Goal: Information Seeking & Learning: Learn about a topic

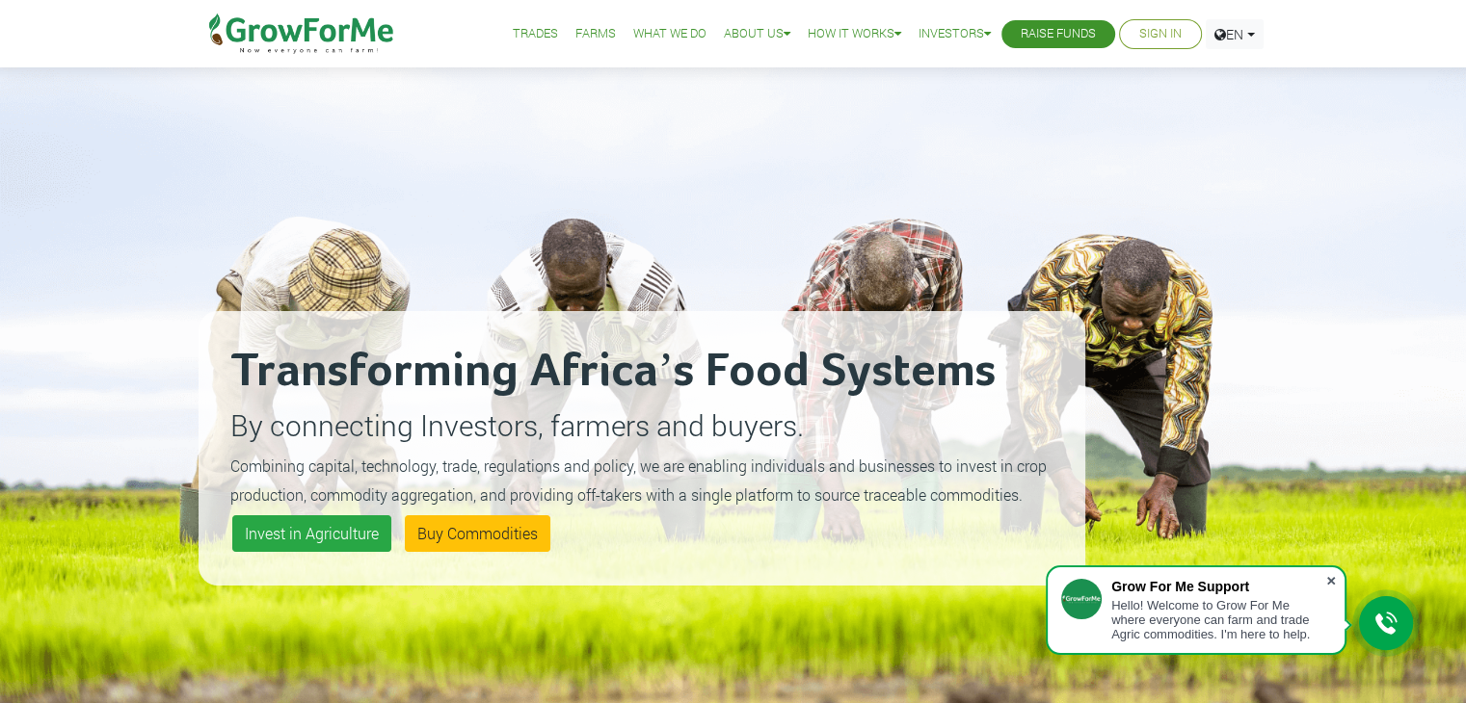
click at [1330, 577] on span at bounding box center [1330, 580] width 19 height 19
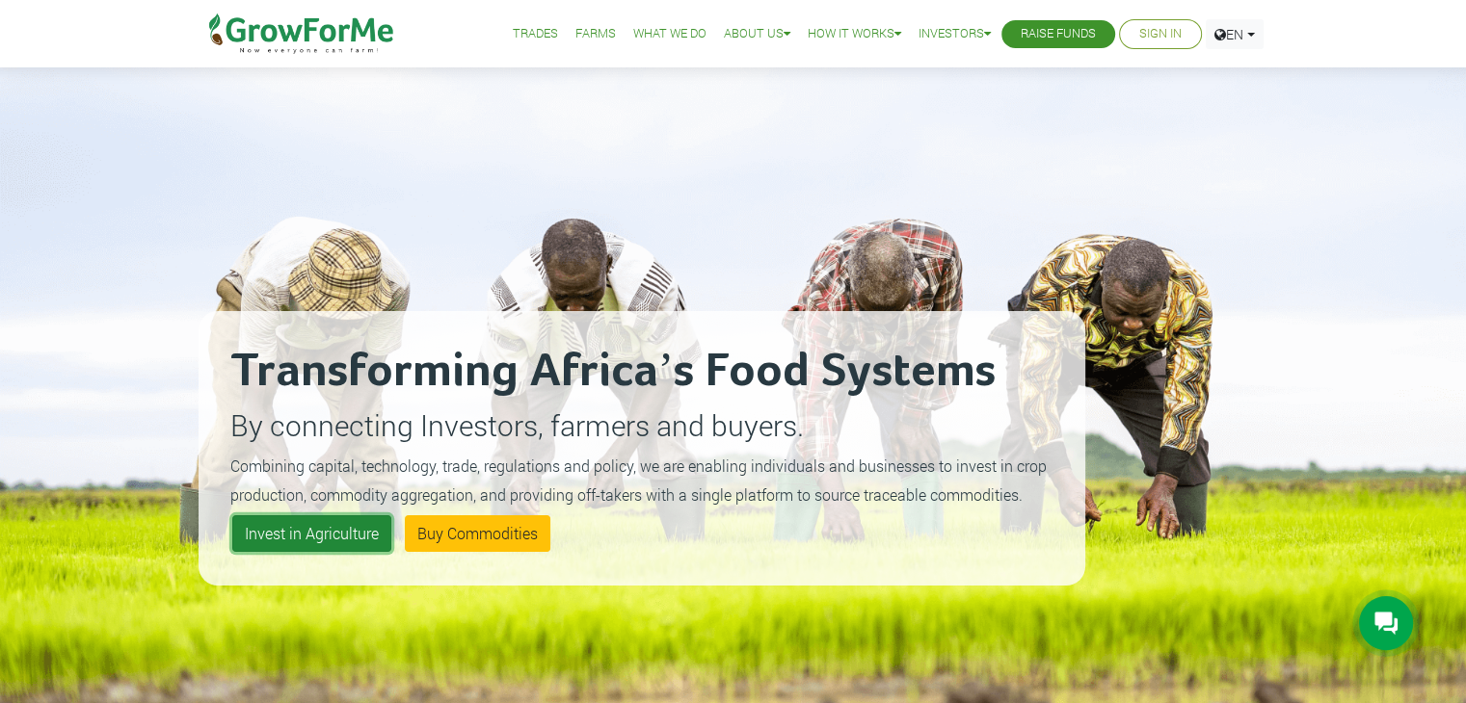
click at [306, 541] on link "Invest in Agriculture" at bounding box center [311, 533] width 159 height 37
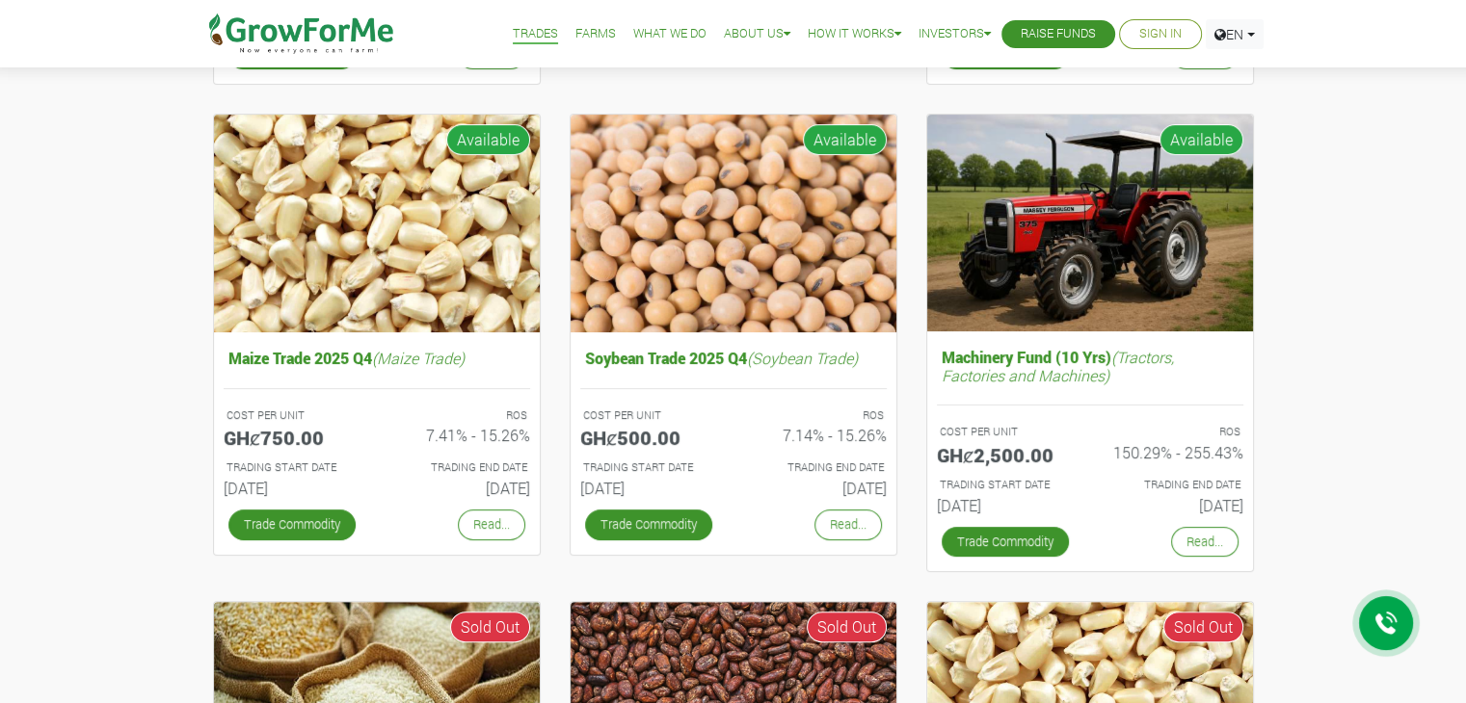
scroll to position [655, 0]
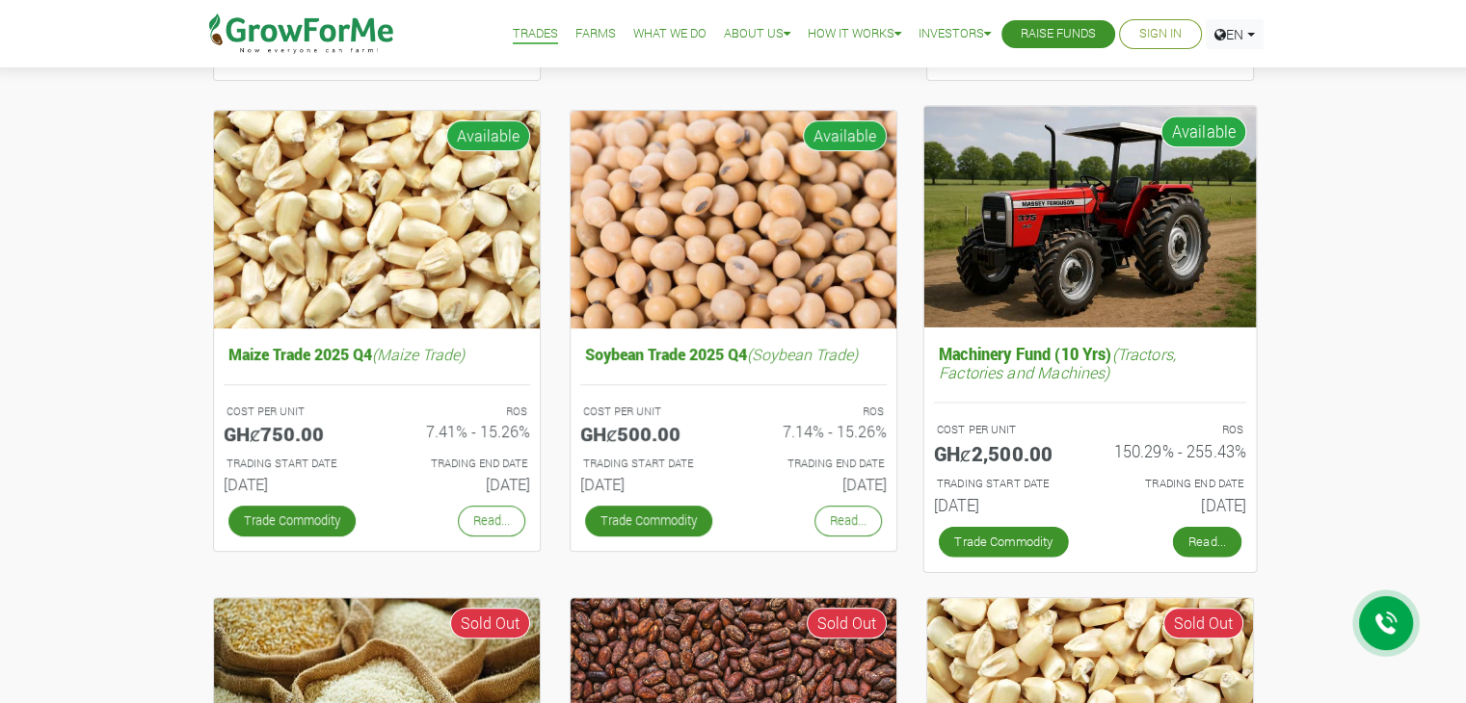
click at [1199, 542] on link "Read..." at bounding box center [1206, 542] width 68 height 31
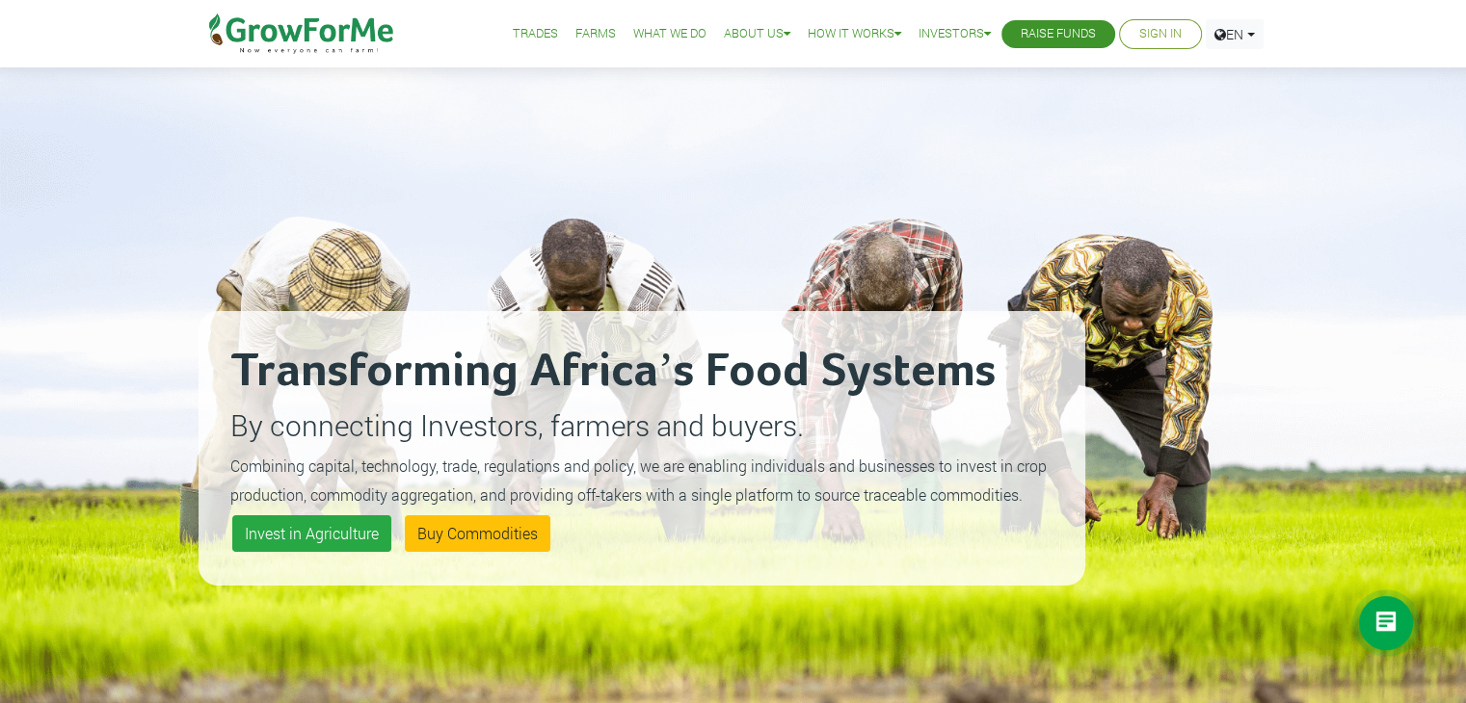
click at [579, 40] on link "Farms" at bounding box center [595, 34] width 40 height 20
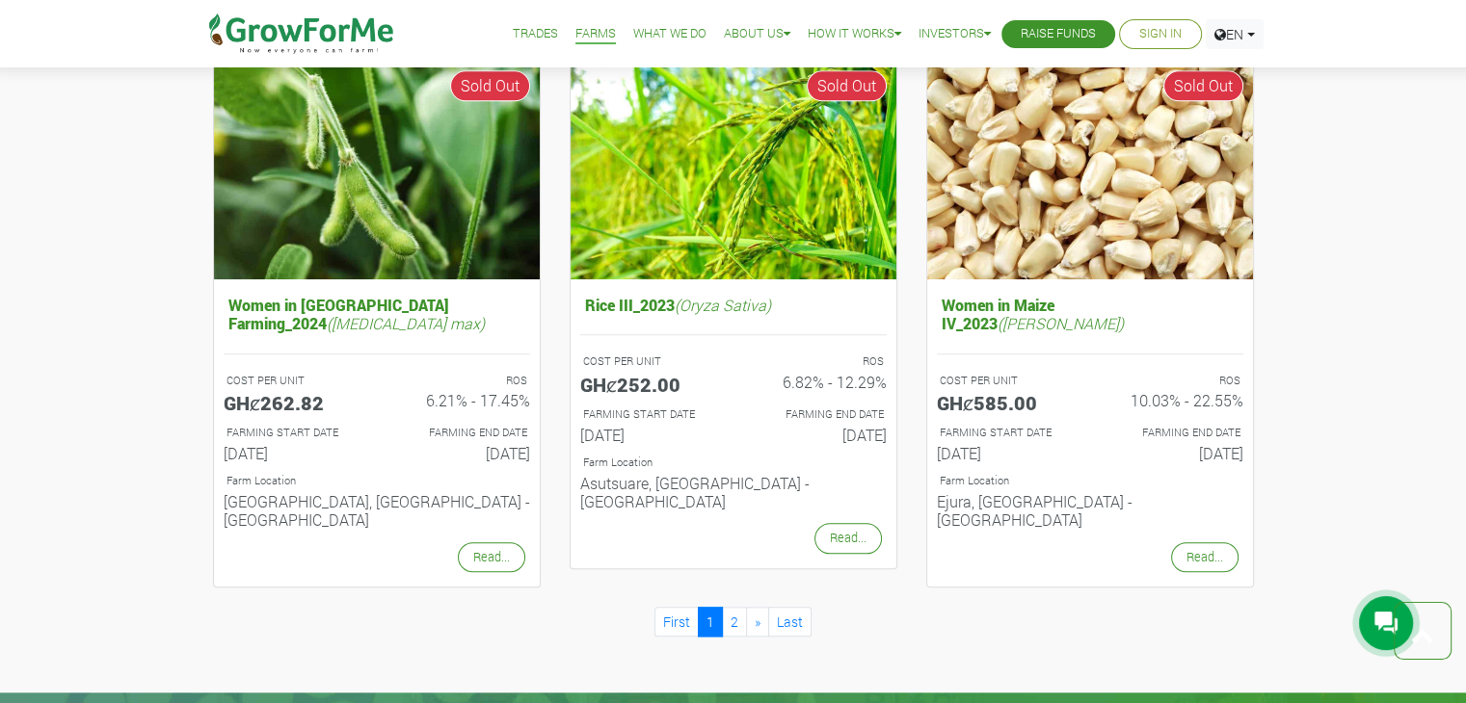
scroll to position [1811, 0]
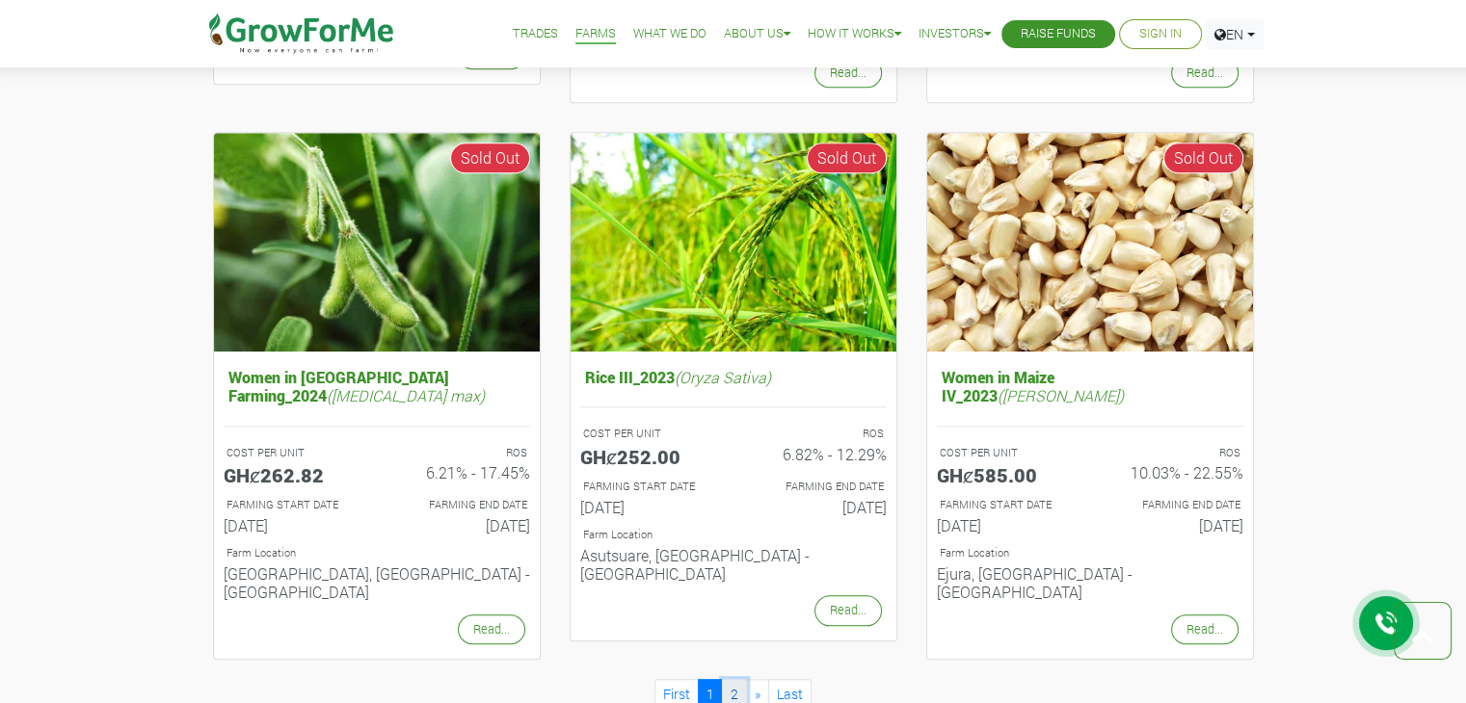
click at [734, 679] on link "2" at bounding box center [734, 694] width 25 height 30
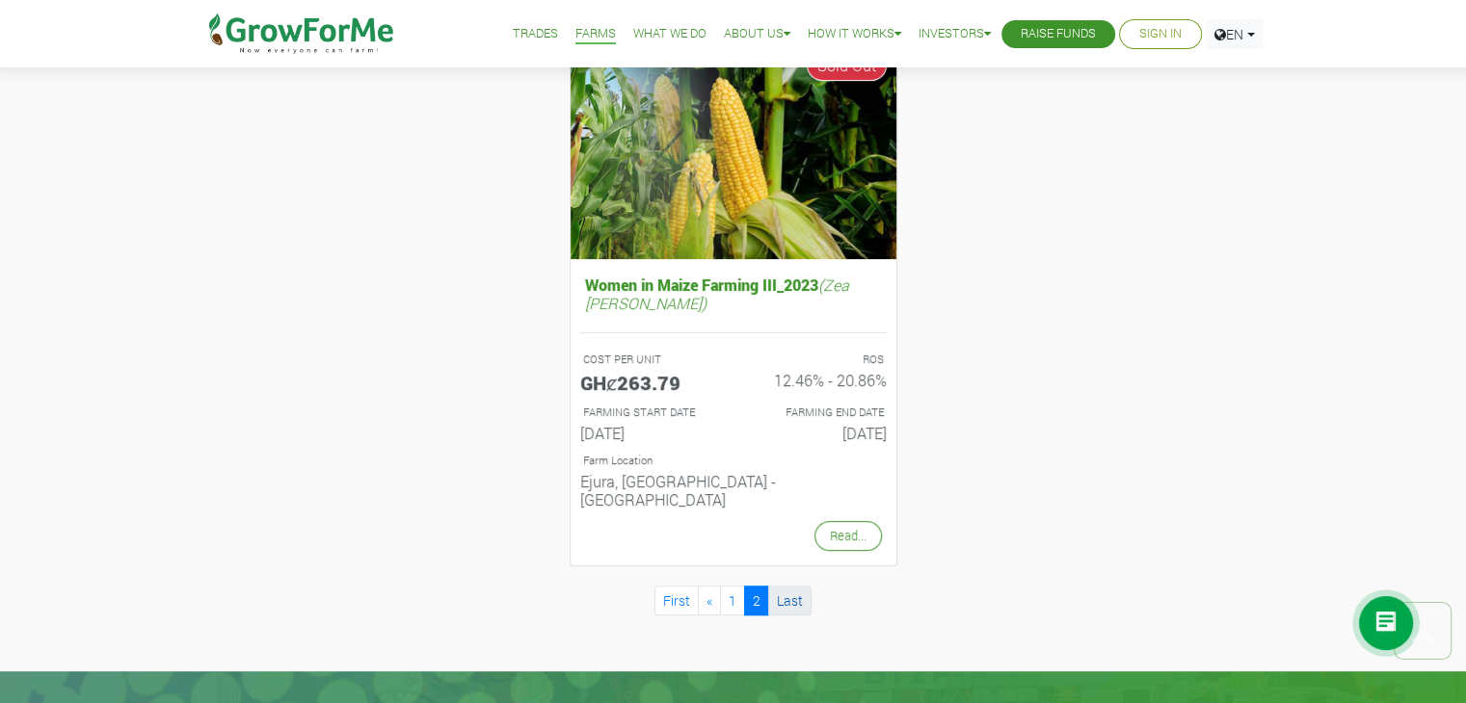
scroll to position [809, 0]
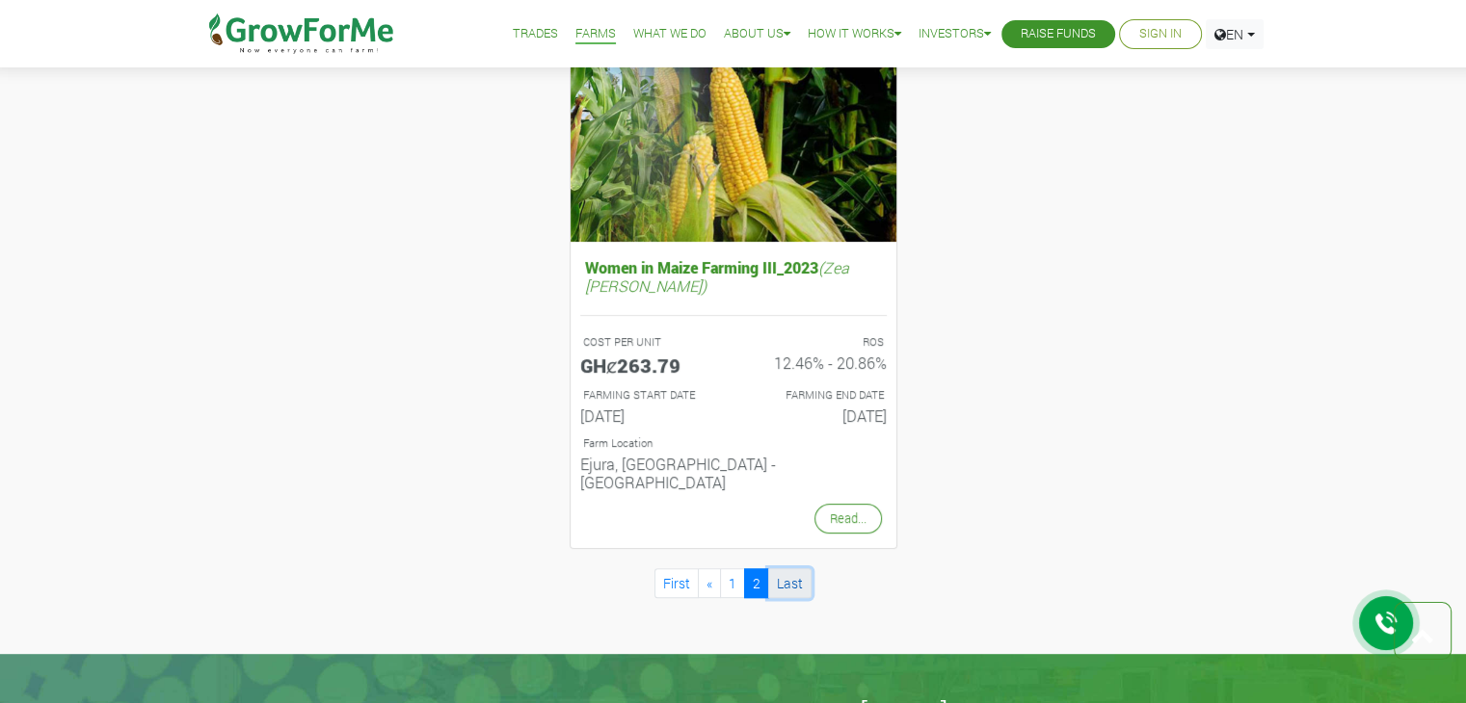
click at [778, 568] on link "Last" at bounding box center [789, 583] width 43 height 30
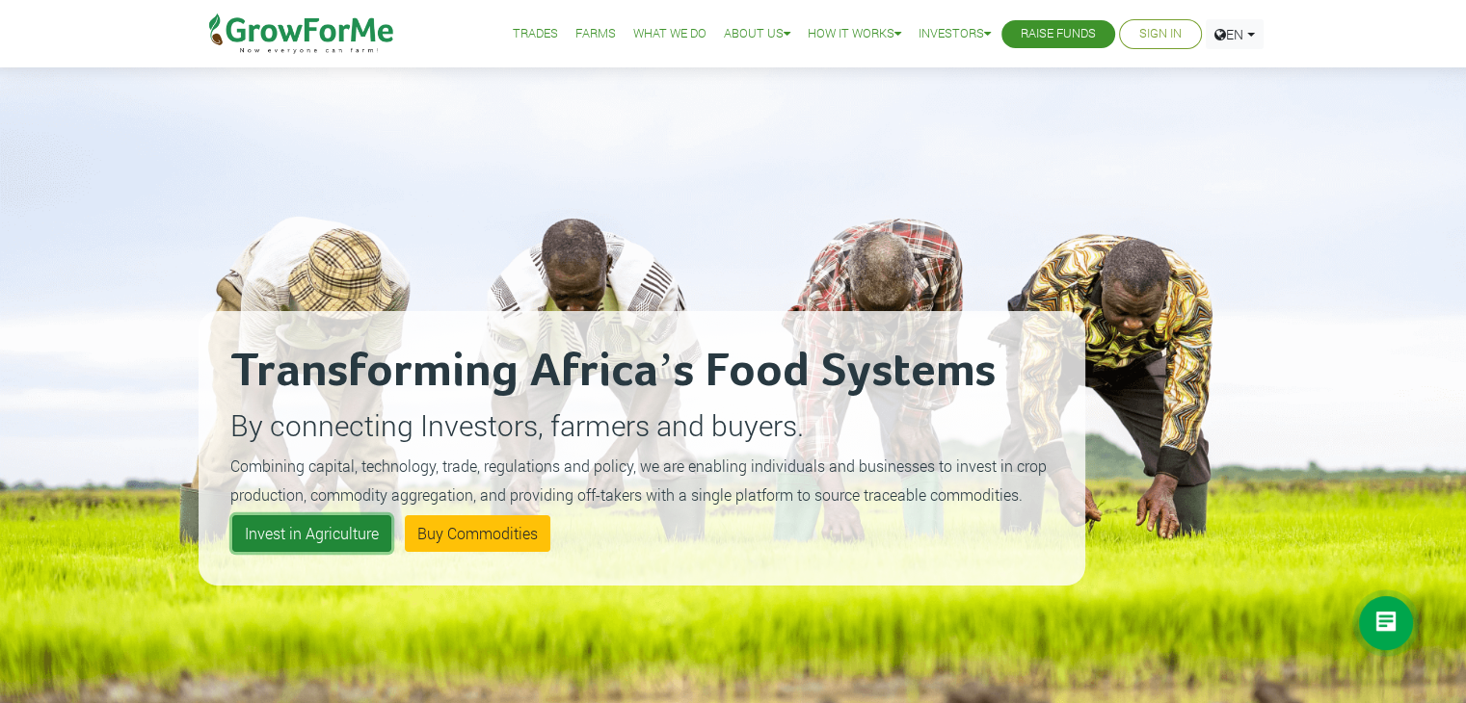
click at [309, 541] on link "Invest in Agriculture" at bounding box center [311, 533] width 159 height 37
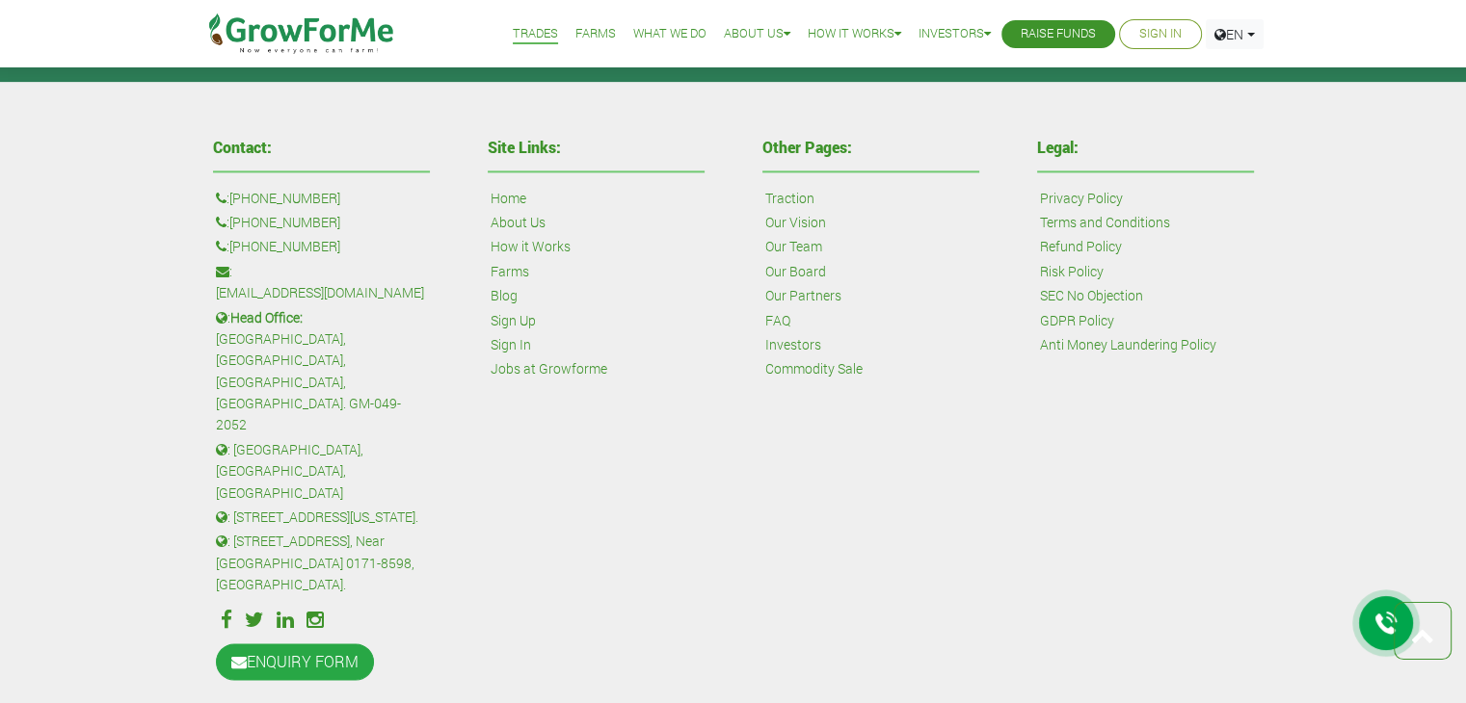
scroll to position [2632, 0]
